Goal: Task Accomplishment & Management: Complete application form

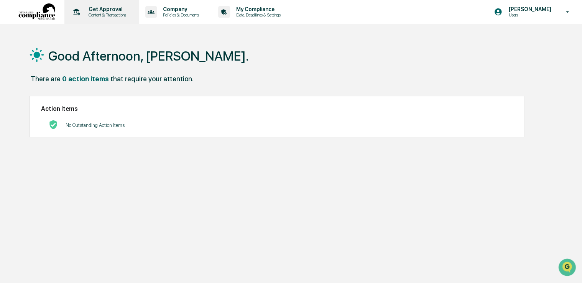
click at [93, 10] on p "Get Approval" at bounding box center [106, 9] width 48 height 6
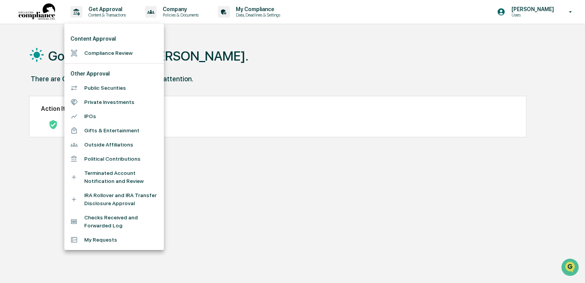
click at [106, 49] on li "Compliance Review" at bounding box center [114, 53] width 100 height 14
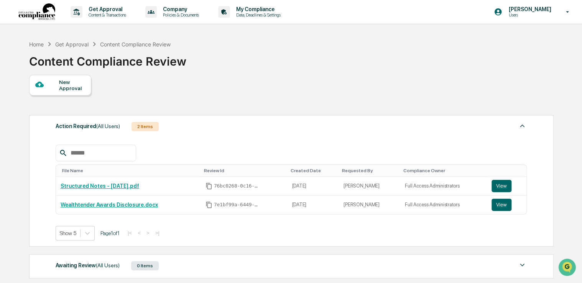
click at [64, 79] on div "New Approval" at bounding box center [72, 85] width 26 height 12
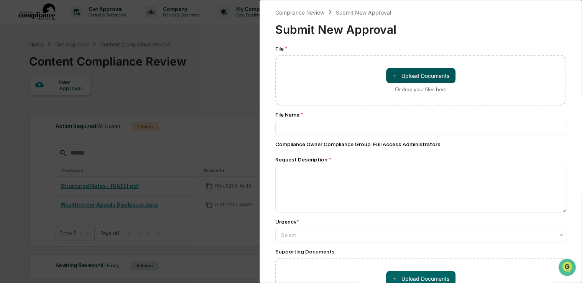
click at [399, 77] on button "＋ Upload Documents" at bounding box center [420, 75] width 69 height 15
click at [402, 66] on div "＋ Upload Documents Or drop your files here" at bounding box center [420, 80] width 291 height 51
click at [401, 77] on button "＋ Upload Documents" at bounding box center [420, 75] width 69 height 15
type input "**********"
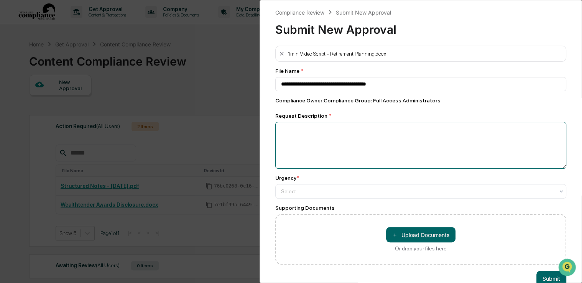
click at [340, 142] on textarea at bounding box center [420, 145] width 291 height 47
type textarea "**********"
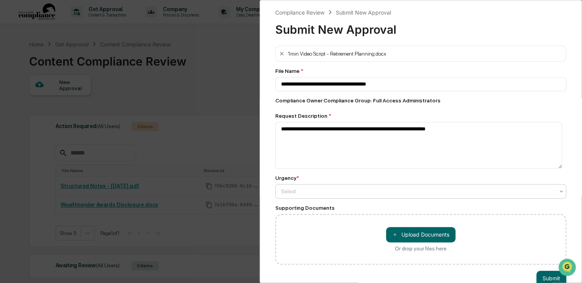
click at [293, 193] on div at bounding box center [417, 191] width 273 height 8
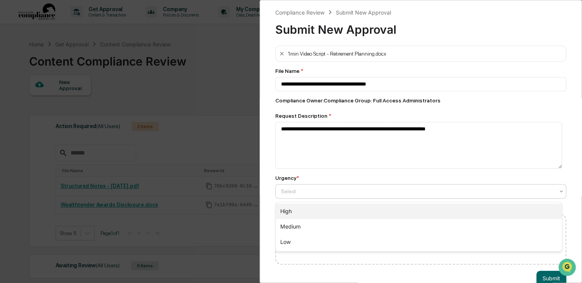
click at [300, 217] on div "High" at bounding box center [418, 210] width 286 height 15
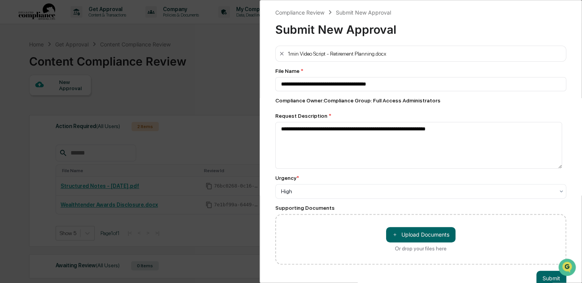
drag, startPoint x: 448, startPoint y: 235, endPoint x: 515, endPoint y: 272, distance: 76.8
click at [515, 272] on div "**********" at bounding box center [420, 141] width 322 height 283
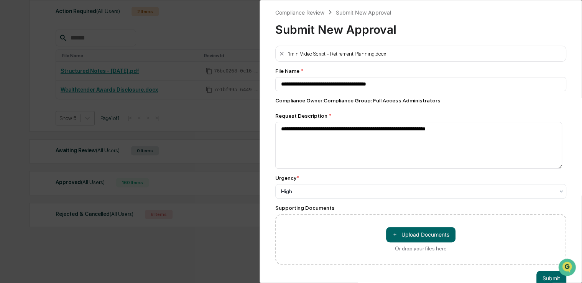
scroll to position [20, 0]
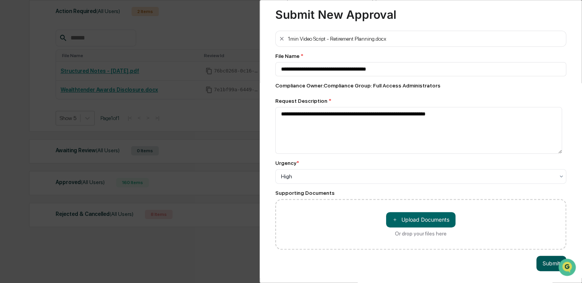
click at [542, 258] on button "Submit" at bounding box center [551, 263] width 30 height 15
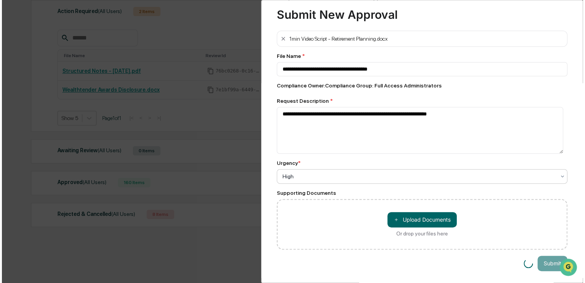
scroll to position [115, 0]
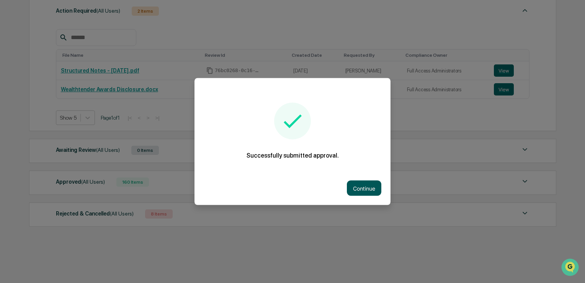
click at [361, 188] on button "Continue" at bounding box center [364, 187] width 34 height 15
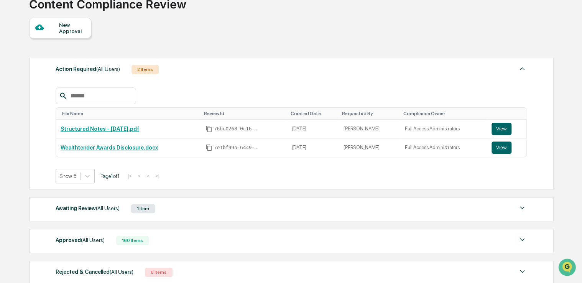
scroll to position [38, 0]
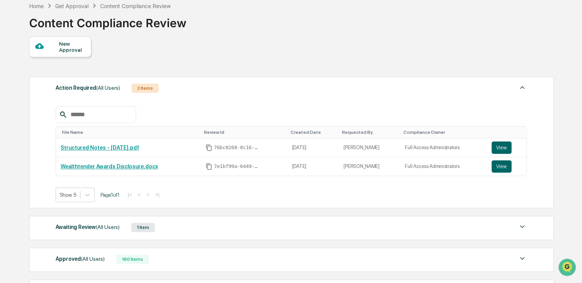
click at [75, 50] on div "New Approval" at bounding box center [72, 47] width 26 height 12
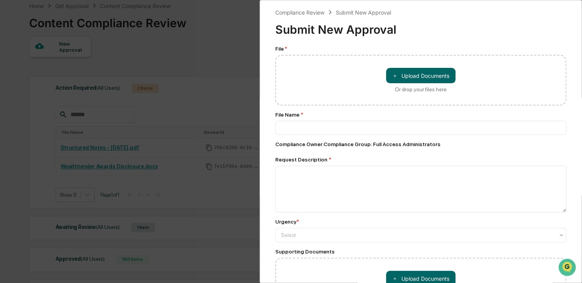
click at [386, 85] on div "＋ Upload Documents Or drop your files here" at bounding box center [420, 80] width 69 height 25
click at [0, 0] on input "＋ Upload Documents Or drop your files here" at bounding box center [0, 0] width 0 height 0
type input "**********"
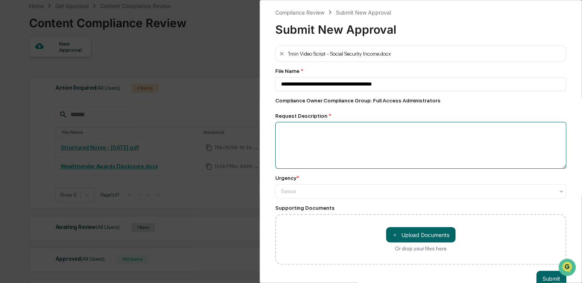
click at [430, 151] on textarea at bounding box center [420, 145] width 291 height 47
type textarea "**********"
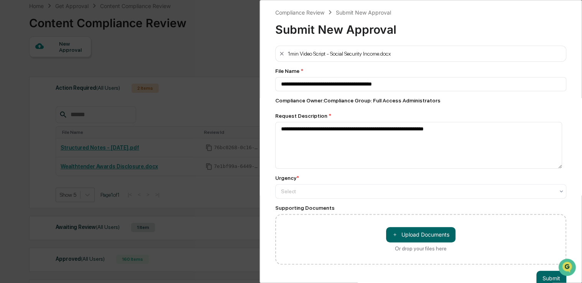
click at [393, 201] on div "**********" at bounding box center [420, 155] width 291 height 219
click at [403, 194] on div at bounding box center [417, 191] width 273 height 8
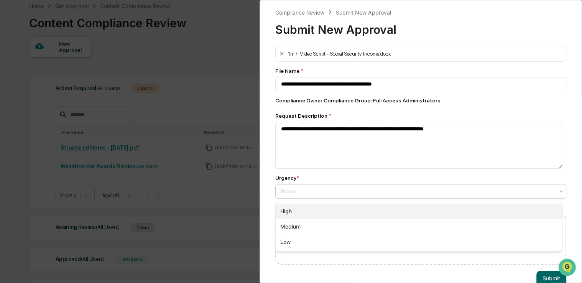
click at [341, 211] on div "High" at bounding box center [418, 210] width 286 height 15
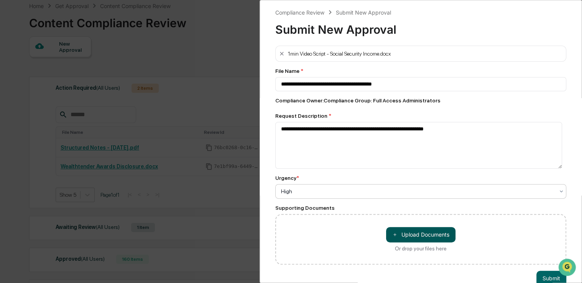
click at [426, 238] on button "＋ Upload Documents" at bounding box center [420, 234] width 69 height 15
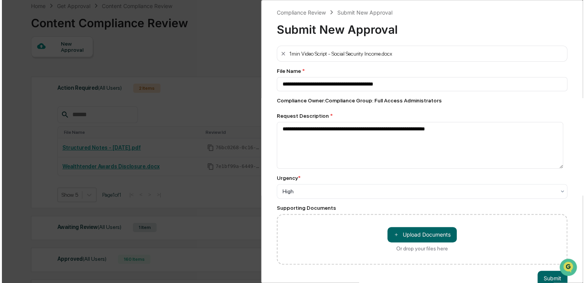
scroll to position [20, 0]
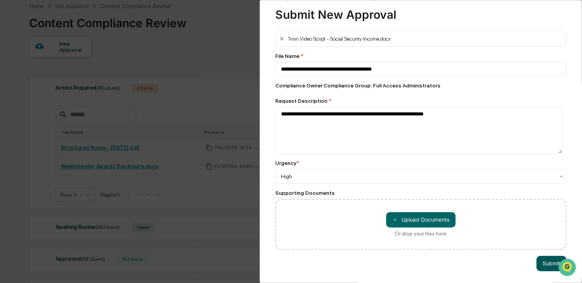
click at [549, 258] on button "Submit" at bounding box center [551, 263] width 30 height 15
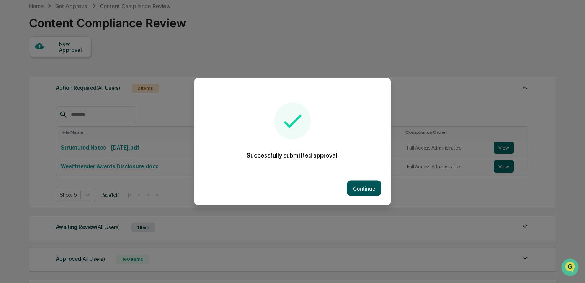
click at [371, 183] on button "Continue" at bounding box center [364, 187] width 34 height 15
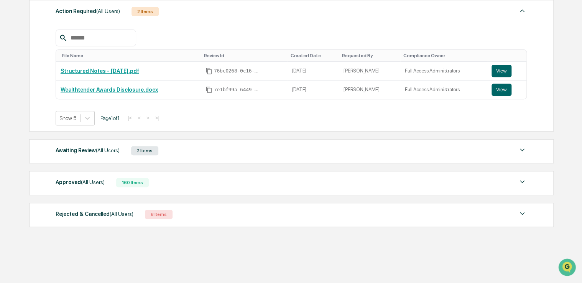
scroll to position [0, 0]
